Goal: Task Accomplishment & Management: Manage account settings

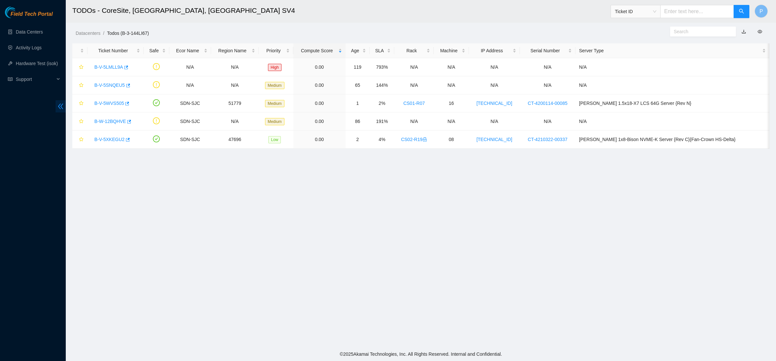
click at [61, 104] on icon "double-left" at bounding box center [60, 106] width 7 height 7
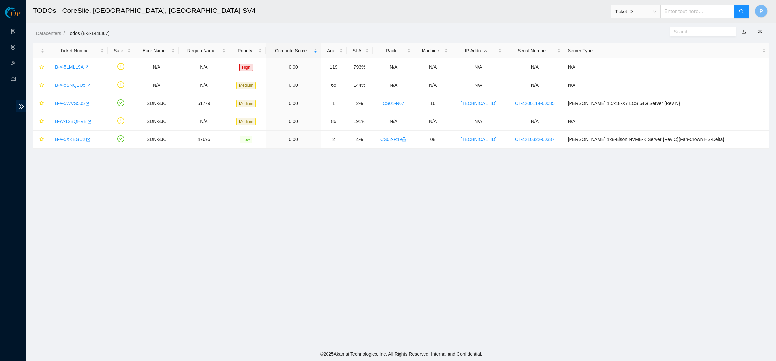
click at [305, 19] on h2 "TODOs - CoreSite, [GEOGRAPHIC_DATA], [GEOGRAPHIC_DATA] SV4" at bounding box center [300, 10] width 534 height 21
click at [19, 29] on link "Data Centers" at bounding box center [32, 31] width 27 height 5
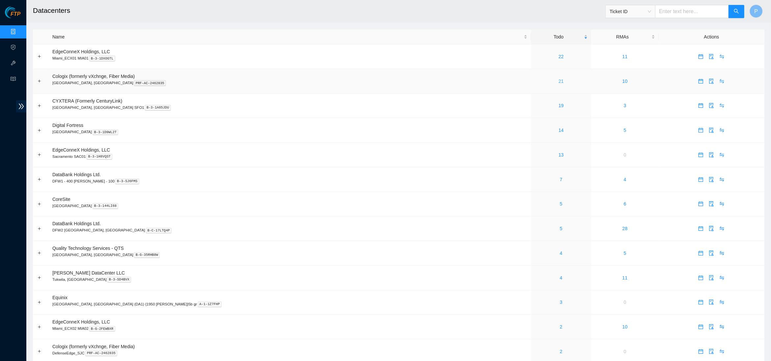
click at [558, 80] on link "21" at bounding box center [560, 81] width 5 height 5
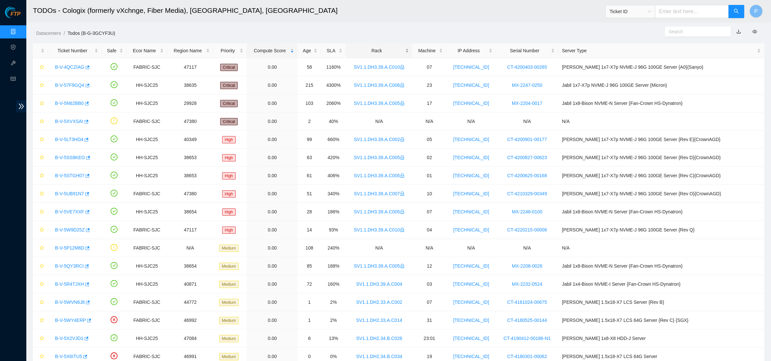
click at [376, 53] on div "Rack" at bounding box center [378, 50] width 59 height 7
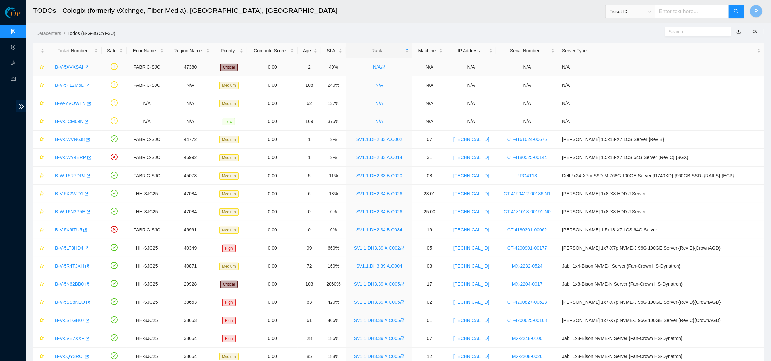
click at [73, 64] on link "B-V-5XVXSAI" at bounding box center [69, 66] width 28 height 5
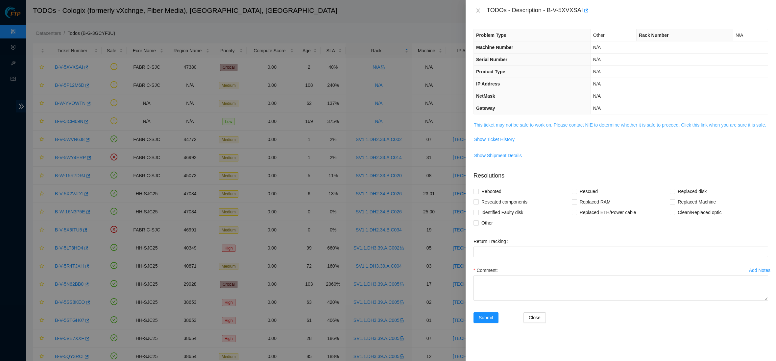
click at [527, 122] on link "This ticket may not be safe to work on. Please contact NIE to determine whether…" at bounding box center [620, 124] width 292 height 5
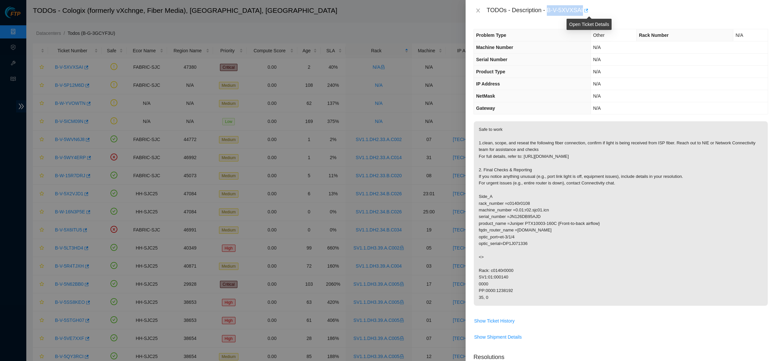
drag, startPoint x: 551, startPoint y: 10, endPoint x: 588, endPoint y: 10, distance: 37.5
click at [588, 10] on div "TODOs - Description - B-V-5XVXSAI" at bounding box center [628, 10] width 282 height 11
click at [584, 8] on div "TODOs - Description - B-V-5XVXSAI" at bounding box center [628, 10] width 282 height 11
drag, startPoint x: 552, startPoint y: 9, endPoint x: 587, endPoint y: 8, distance: 35.2
click at [587, 8] on div "TODOs - Description - B-V-5XVXSAI" at bounding box center [628, 10] width 282 height 11
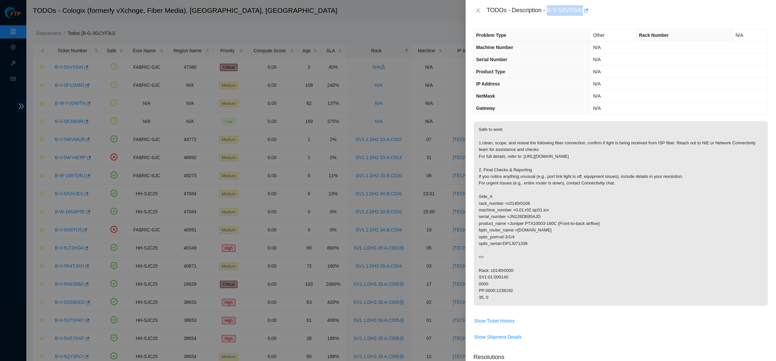
copy div "B-V-5XVXSAI"
click at [478, 10] on icon "close" at bounding box center [478, 11] width 4 height 4
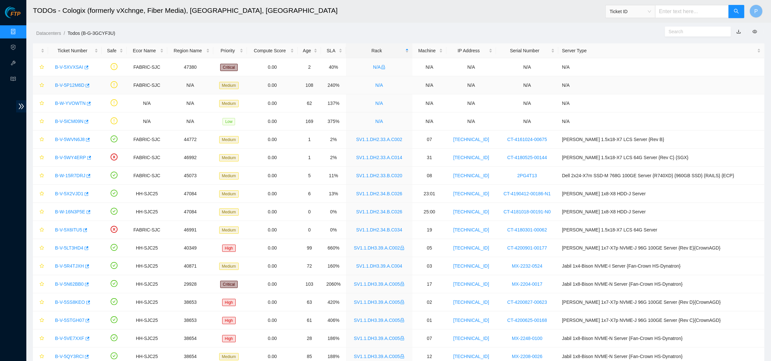
click at [68, 84] on link "B-V-5P12M6D" at bounding box center [69, 85] width 29 height 5
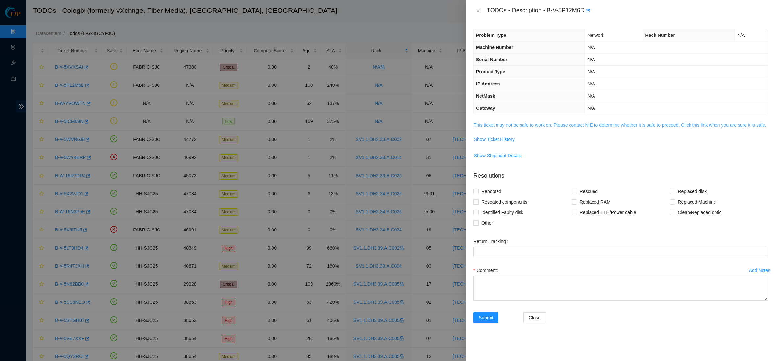
click at [506, 126] on span "This ticket may not be safe to work on. Please contact NIE to determine whether…" at bounding box center [621, 124] width 294 height 7
click at [506, 122] on link "This ticket may not be safe to work on. Please contact NIE to determine whether…" at bounding box center [620, 124] width 292 height 5
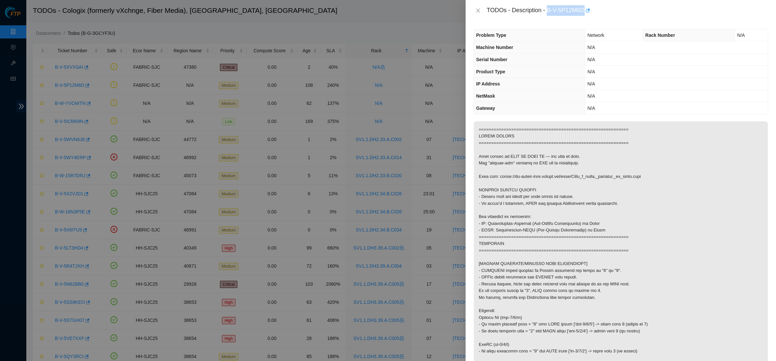
drag, startPoint x: 550, startPoint y: 9, endPoint x: 589, endPoint y: 8, distance: 39.2
click at [589, 8] on div "TODOs - Description - B-V-5P12M6D" at bounding box center [628, 10] width 282 height 11
copy div "B-V-5P12M6D"
click at [481, 9] on button "Close" at bounding box center [478, 11] width 9 height 6
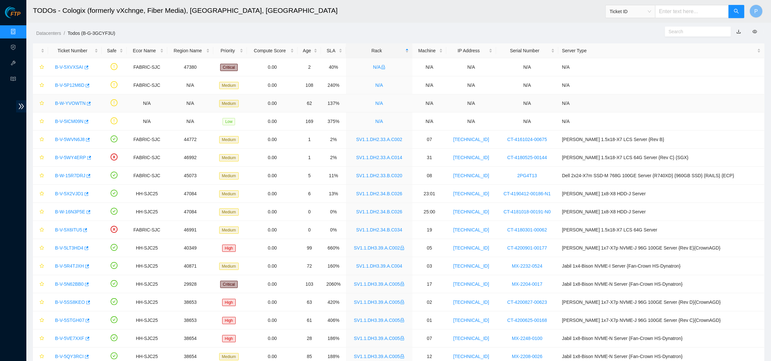
click at [66, 102] on link "B-W-YVOWTN" at bounding box center [70, 103] width 31 height 5
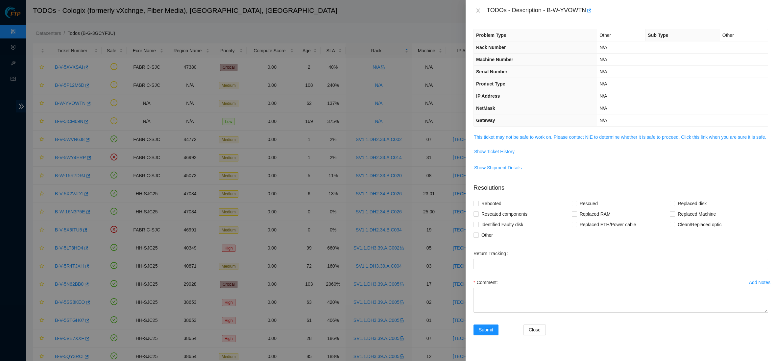
click at [506, 130] on div "Problem Type Other Sub Type Other Rack Number N/A Machine Number N/A Serial Num…" at bounding box center [621, 191] width 311 height 340
click at [506, 135] on link "This ticket may not be safe to work on. Please contact NIE to determine whether…" at bounding box center [620, 137] width 292 height 5
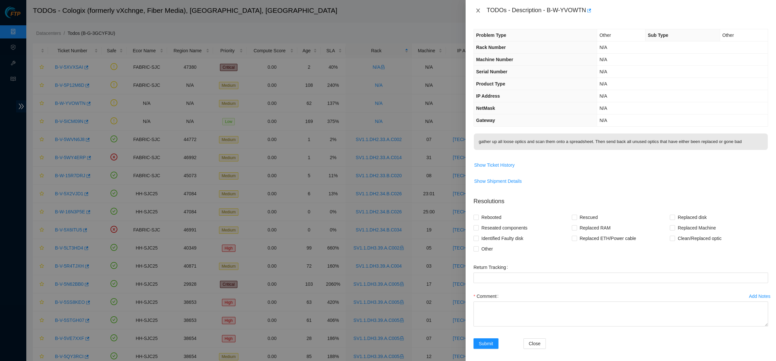
click at [479, 9] on icon "close" at bounding box center [478, 10] width 5 height 5
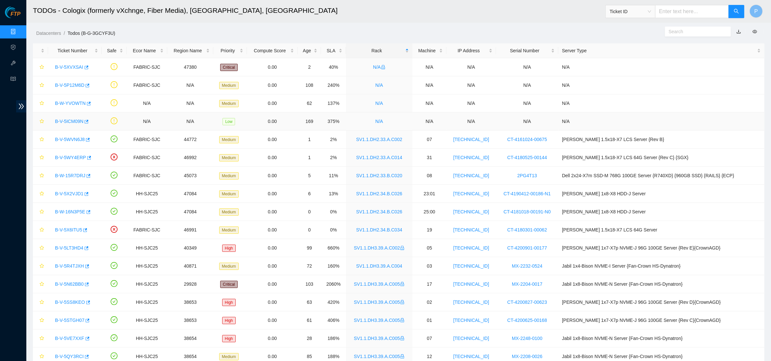
click at [69, 119] on link "B-V-5ICM09N" at bounding box center [69, 121] width 28 height 5
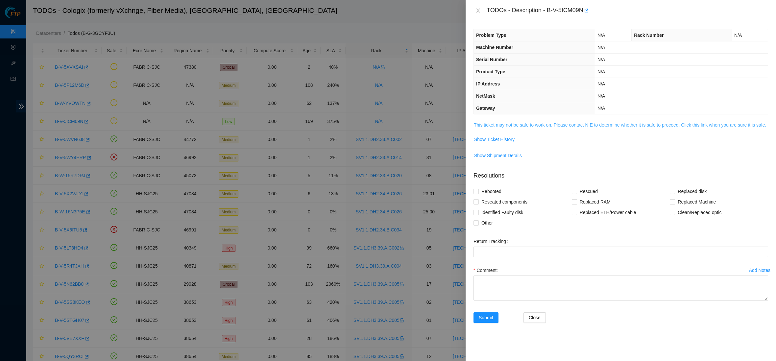
click at [498, 123] on link "This ticket may not be safe to work on. Please contact NIE to determine whether…" at bounding box center [620, 124] width 292 height 5
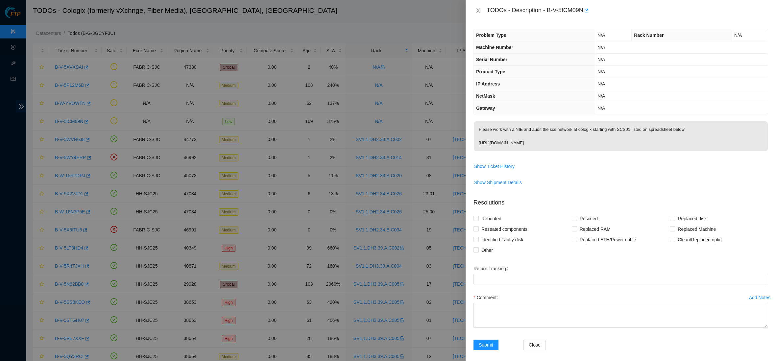
click at [480, 10] on icon "close" at bounding box center [478, 10] width 5 height 5
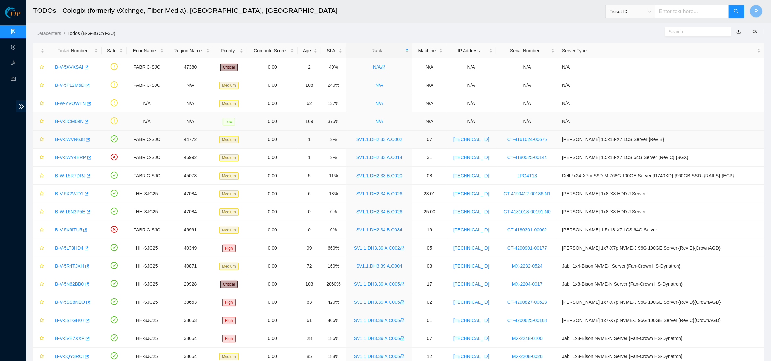
click at [257, 124] on td "0.00" at bounding box center [272, 122] width 51 height 18
click at [68, 67] on link "B-V-5XVXSAI" at bounding box center [69, 66] width 28 height 5
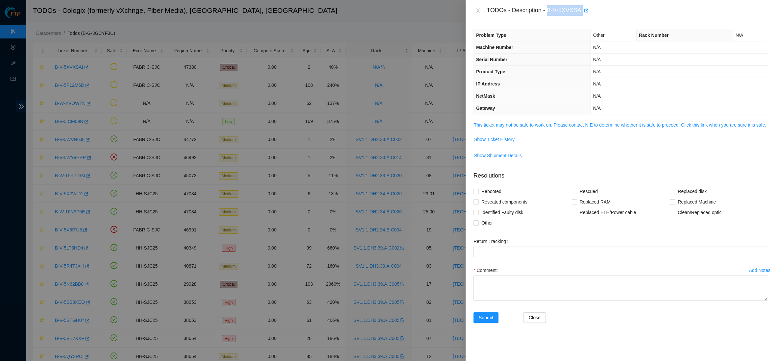
drag, startPoint x: 552, startPoint y: 10, endPoint x: 587, endPoint y: 7, distance: 35.0
click at [587, 7] on div "TODOs - Description - B-V-5XVXSAI" at bounding box center [628, 10] width 282 height 11
copy div "B-V-5XVXSAI"
click at [477, 13] on button "Close" at bounding box center [478, 11] width 9 height 6
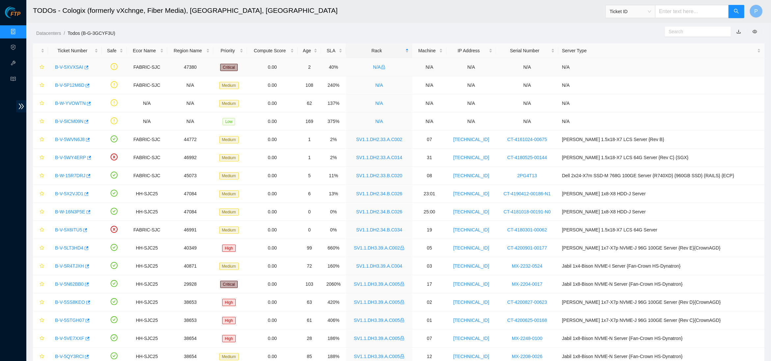
click at [73, 65] on link "B-V-5XVXSAI" at bounding box center [69, 66] width 28 height 5
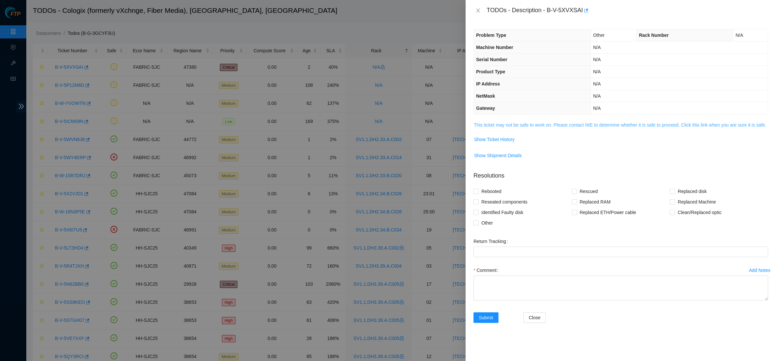
click at [523, 123] on link "This ticket may not be safe to work on. Please contact NIE to determine whether…" at bounding box center [620, 124] width 292 height 5
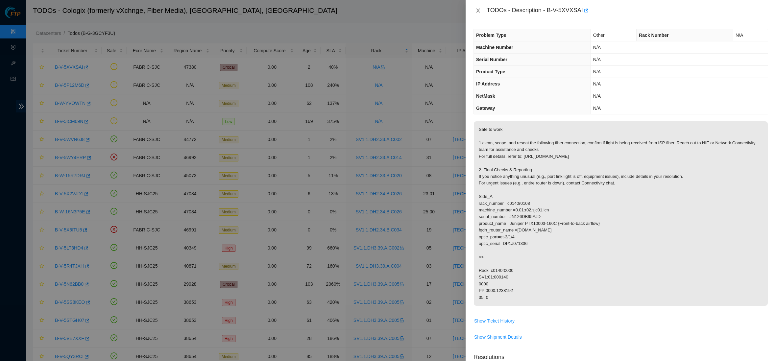
click at [475, 9] on button "Close" at bounding box center [478, 11] width 9 height 6
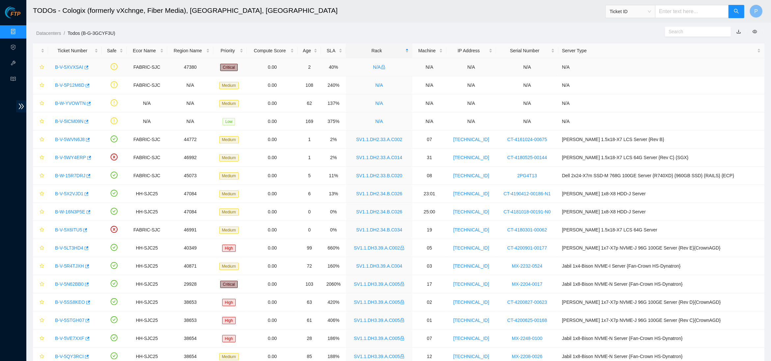
click at [70, 64] on link "B-V-5XVXSAI" at bounding box center [69, 66] width 28 height 5
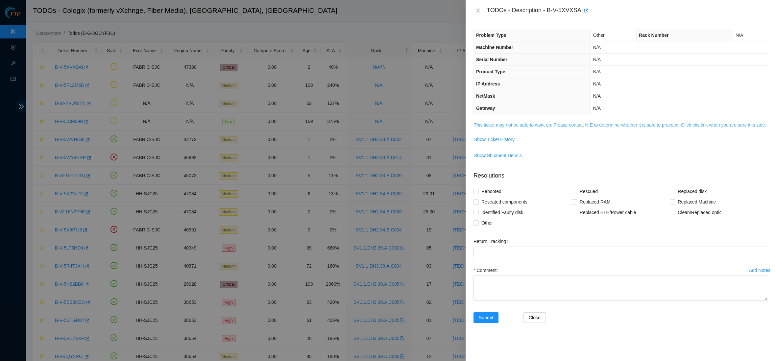
click at [513, 124] on link "This ticket may not be safe to work on. Please contact NIE to determine whether…" at bounding box center [620, 124] width 292 height 5
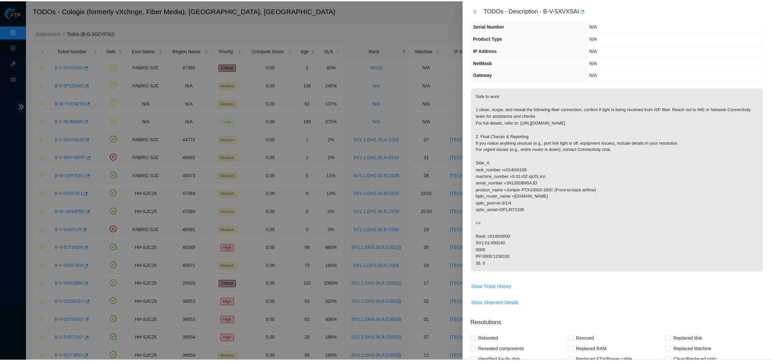
scroll to position [34, 0]
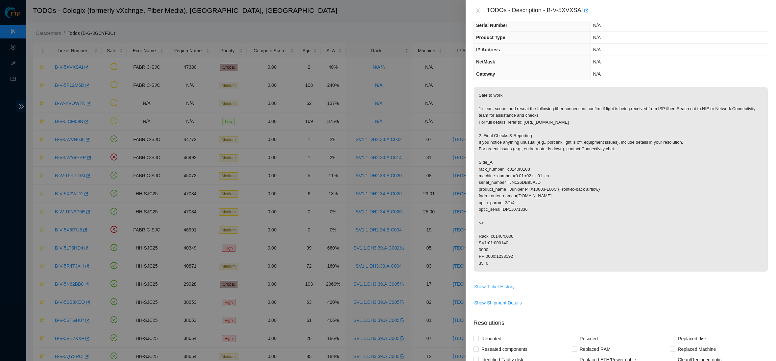
click at [496, 283] on span "Show Ticket History" at bounding box center [494, 286] width 40 height 7
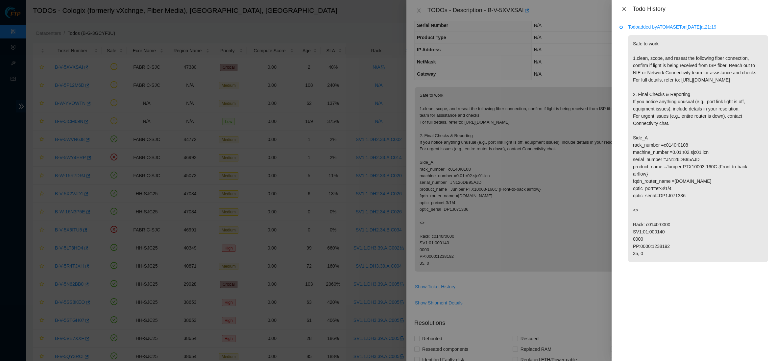
click at [623, 11] on icon "close" at bounding box center [624, 8] width 5 height 5
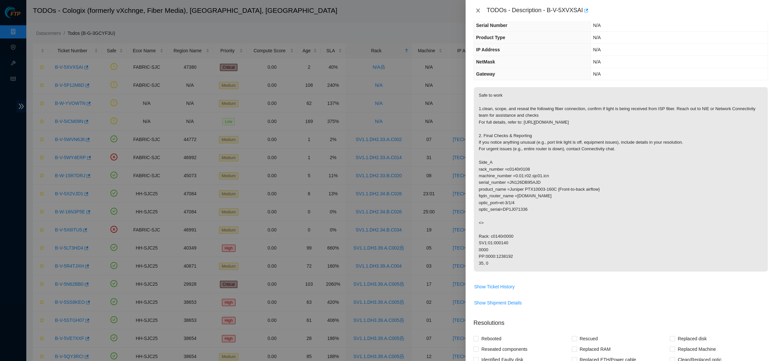
click at [479, 11] on icon "close" at bounding box center [478, 11] width 4 height 4
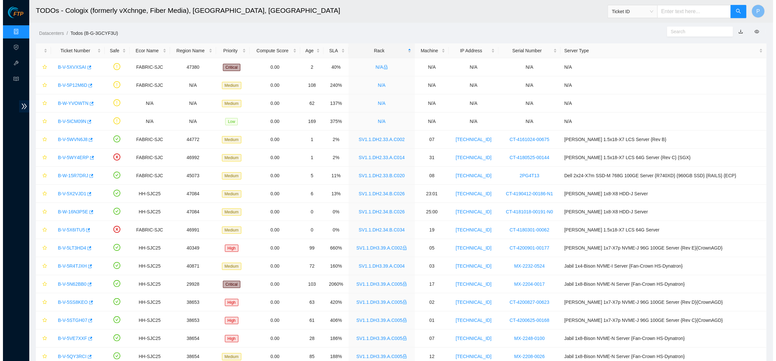
scroll to position [0, 0]
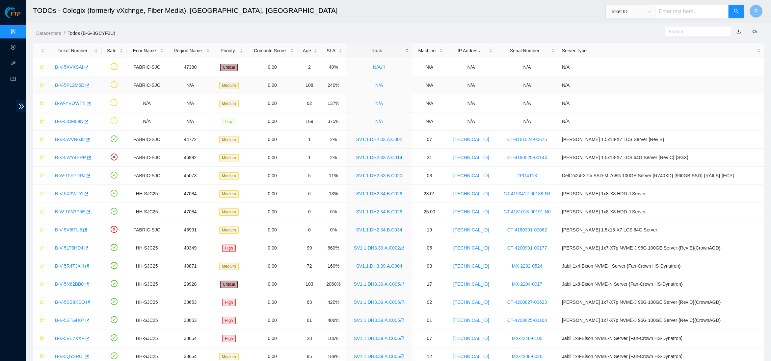
click at [228, 89] on td "Medium" at bounding box center [230, 85] width 34 height 18
click at [107, 2] on h2 "TODOs - Cologix (formerly vXchnge, Fiber Media), Santa Clara, CA" at bounding box center [298, 10] width 530 height 21
click at [19, 34] on link "Data Centers" at bounding box center [32, 31] width 27 height 5
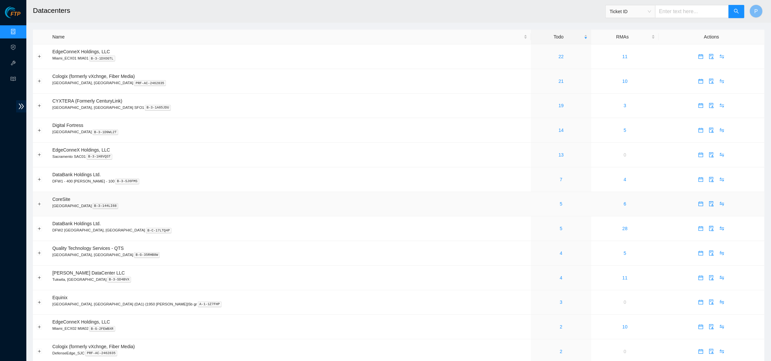
click at [534, 203] on div "5" at bounding box center [560, 203] width 53 height 7
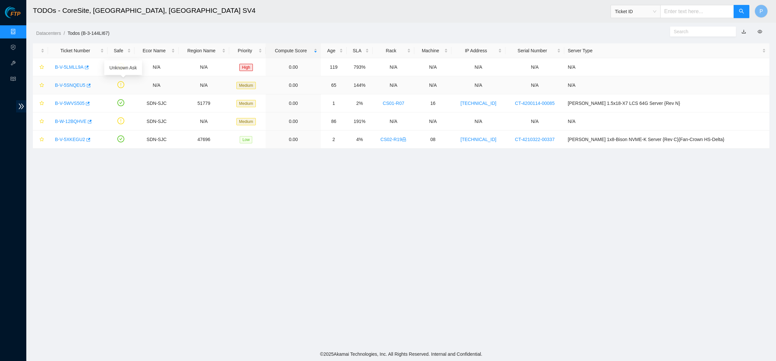
click at [69, 83] on link "B-V-5SNQEU5" at bounding box center [70, 85] width 31 height 5
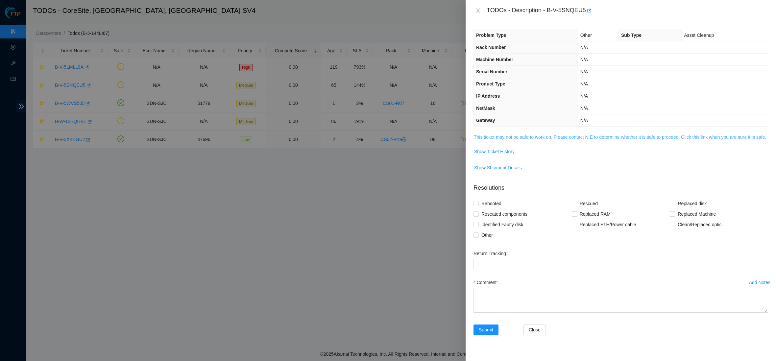
click at [507, 135] on link "This ticket may not be safe to work on. Please contact NIE to determine whether…" at bounding box center [620, 137] width 292 height 5
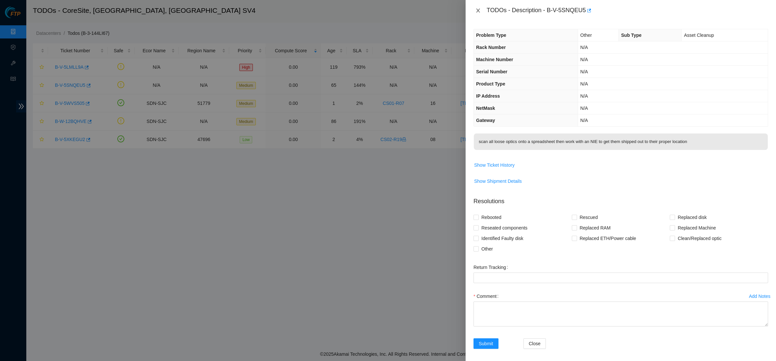
click at [474, 11] on button "Close" at bounding box center [478, 11] width 9 height 6
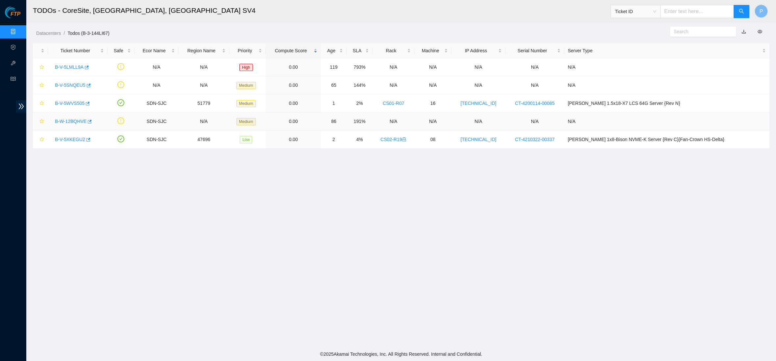
click at [63, 122] on link "B-W-12BQHVE" at bounding box center [71, 121] width 32 height 5
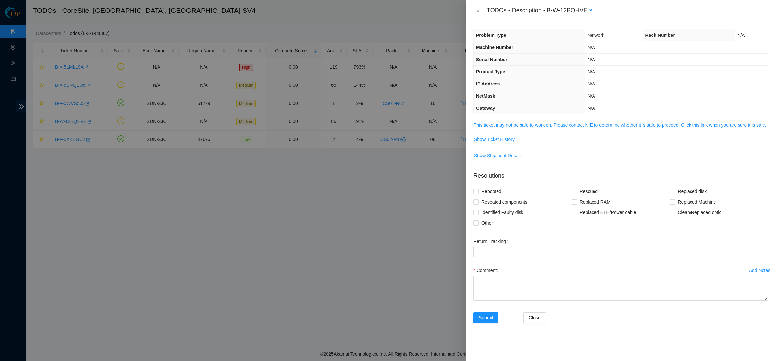
click at [500, 128] on span "This ticket may not be safe to work on. Please contact NIE to determine whether…" at bounding box center [621, 124] width 294 height 7
click at [500, 123] on link "This ticket may not be safe to work on. Please contact NIE to determine whether…" at bounding box center [620, 124] width 292 height 5
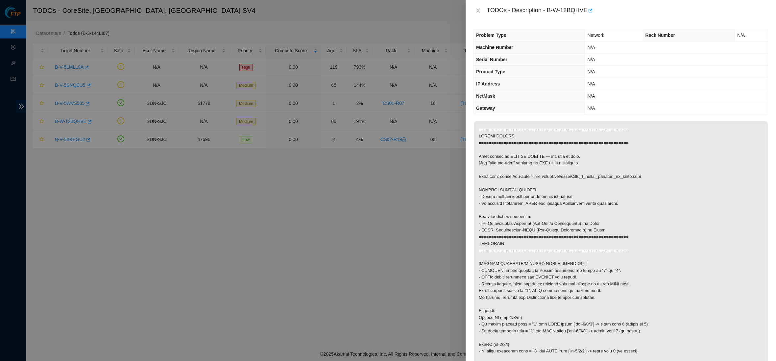
click at [472, 9] on div "TODOs - Description - B-W-12BQHVE" at bounding box center [621, 10] width 311 height 21
click at [483, 10] on div "TODOs - Description - B-W-12BQHVE" at bounding box center [621, 10] width 295 height 11
click at [476, 10] on icon "close" at bounding box center [478, 10] width 5 height 5
